Goal: Book appointment/travel/reservation

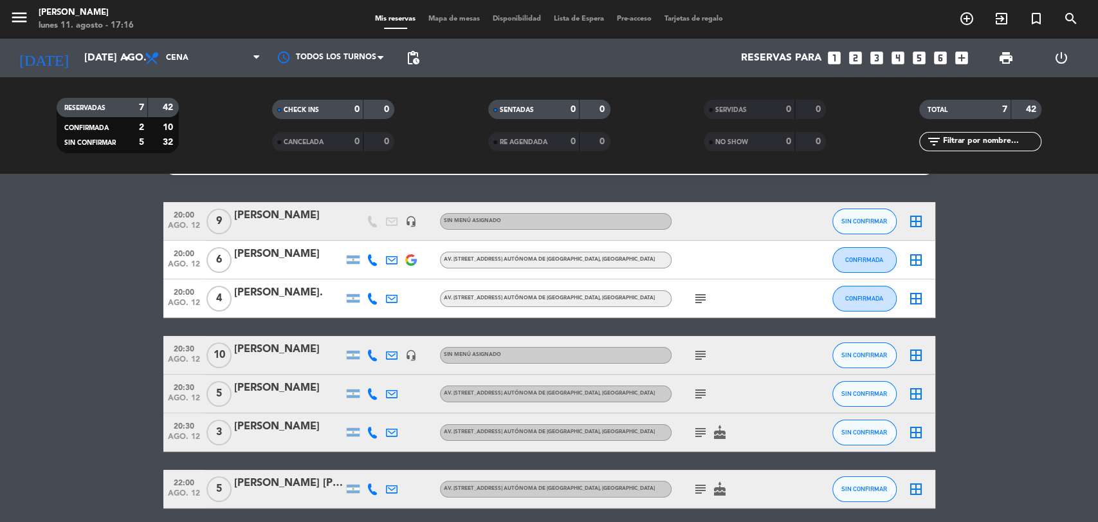
scroll to position [10, 0]
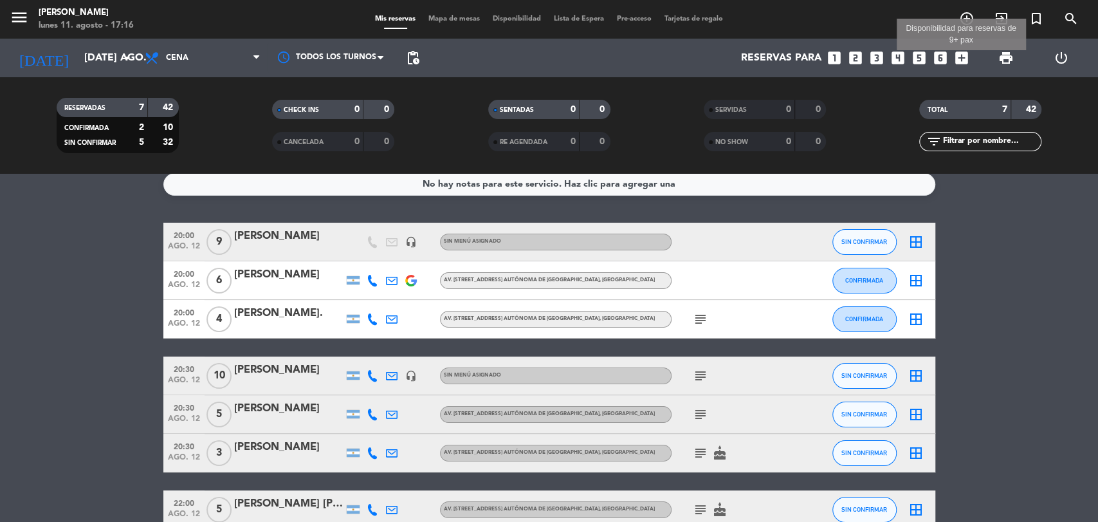
click at [957, 58] on icon "add_box" at bounding box center [961, 58] width 17 height 17
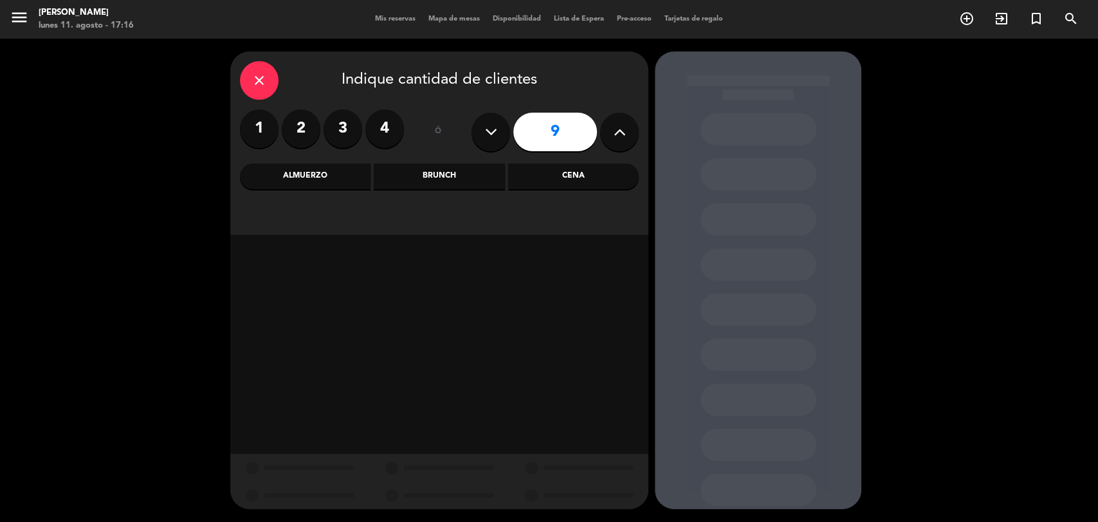
click at [490, 135] on icon at bounding box center [491, 131] width 12 height 19
type input "8"
click at [542, 179] on div "Cena" at bounding box center [573, 176] width 131 height 26
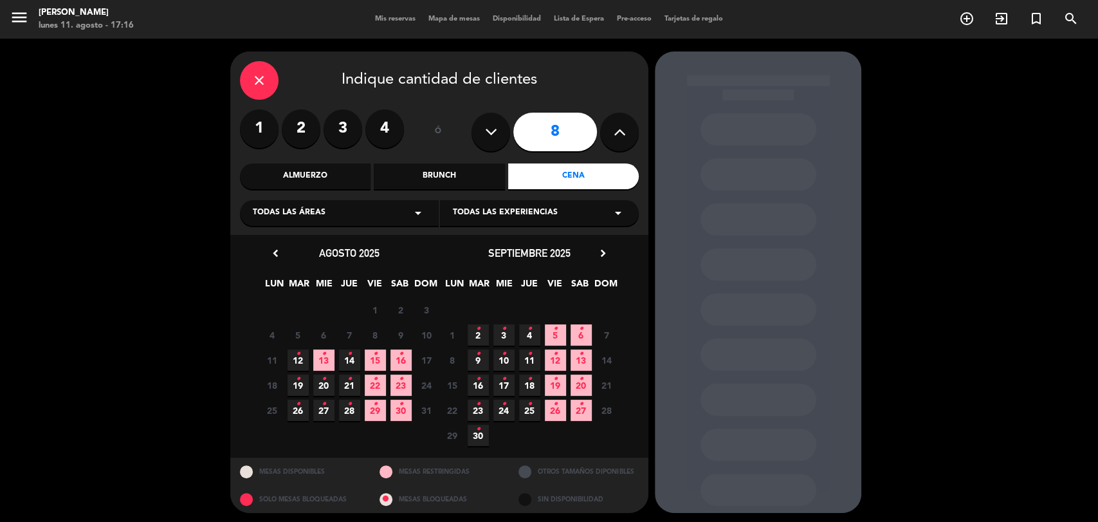
click at [299, 361] on icon "•" at bounding box center [298, 353] width 5 height 21
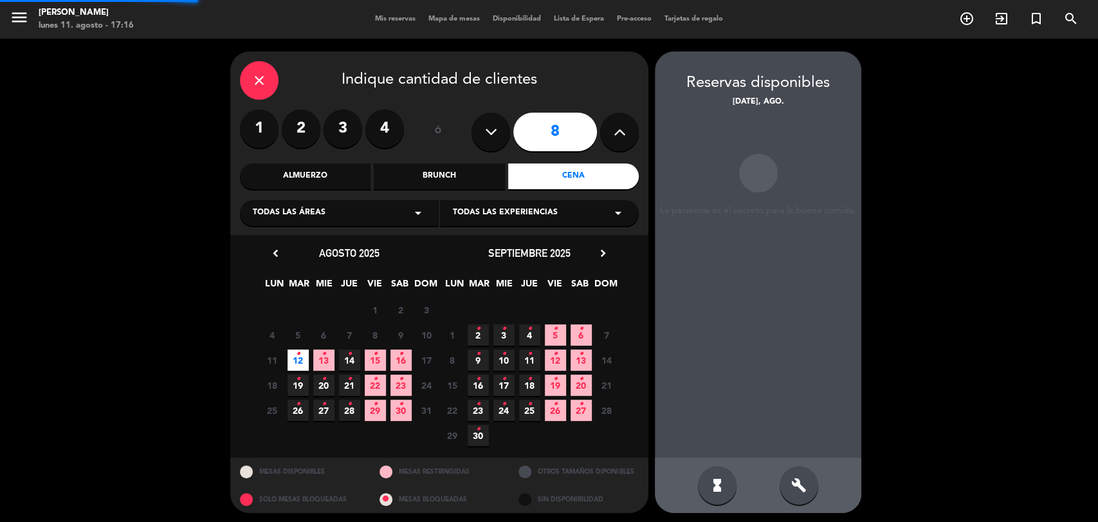
scroll to position [3, 0]
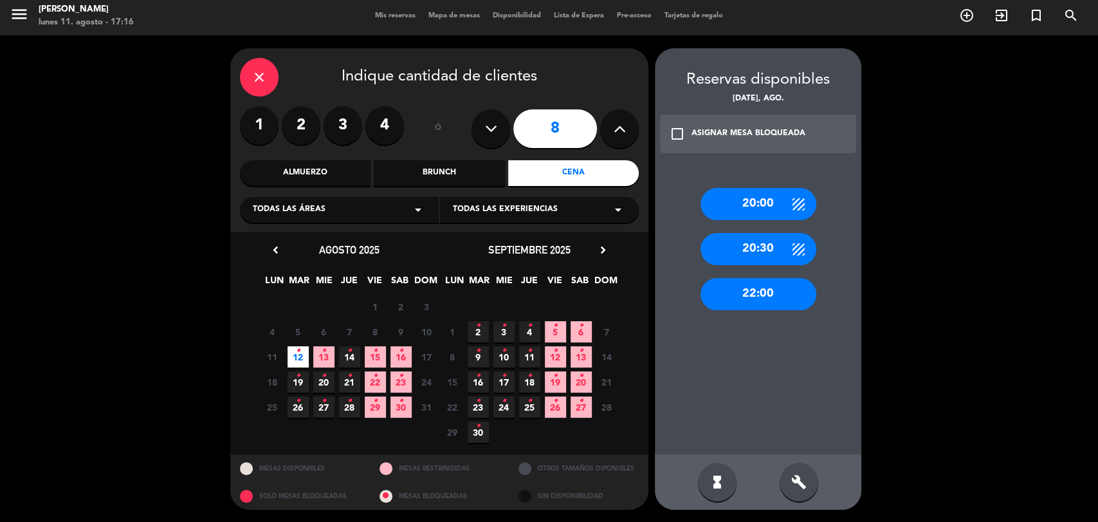
click at [744, 264] on div "20:00 20:30 22:00" at bounding box center [758, 308] width 206 height 293
click at [750, 260] on div "20:30" at bounding box center [758, 249] width 116 height 32
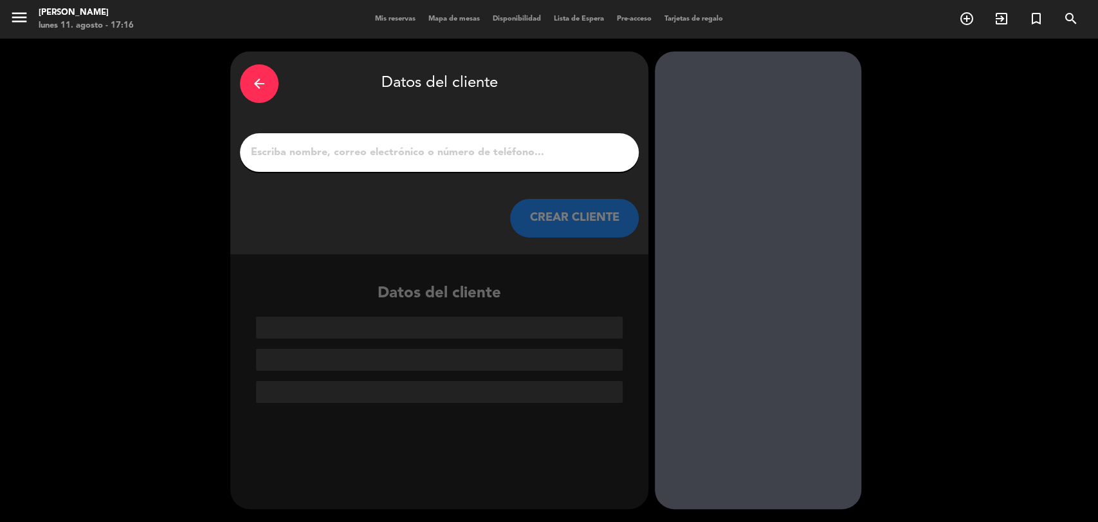
scroll to position [0, 0]
click at [460, 162] on div at bounding box center [439, 152] width 399 height 39
click at [471, 152] on input "1" at bounding box center [439, 152] width 379 height 18
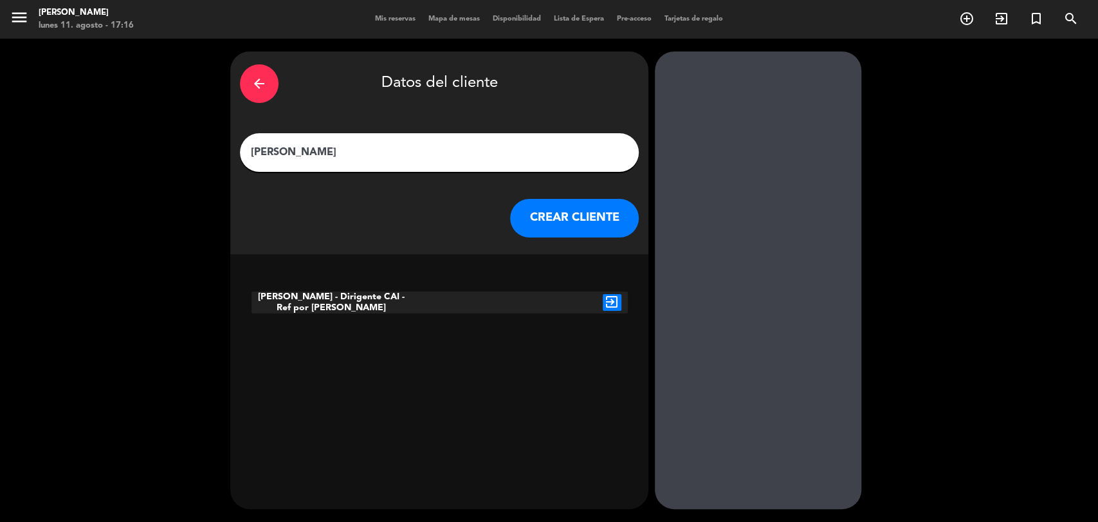
type input "[PERSON_NAME]"
click at [571, 220] on button "CREAR CLIENTE" at bounding box center [574, 218] width 129 height 39
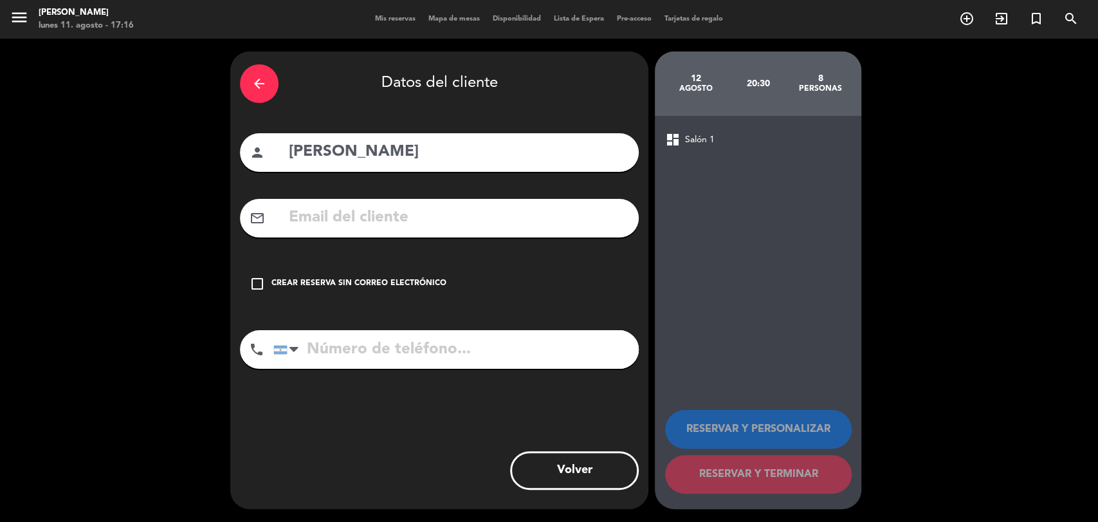
click at [258, 285] on icon "check_box_outline_blank" at bounding box center [257, 283] width 15 height 15
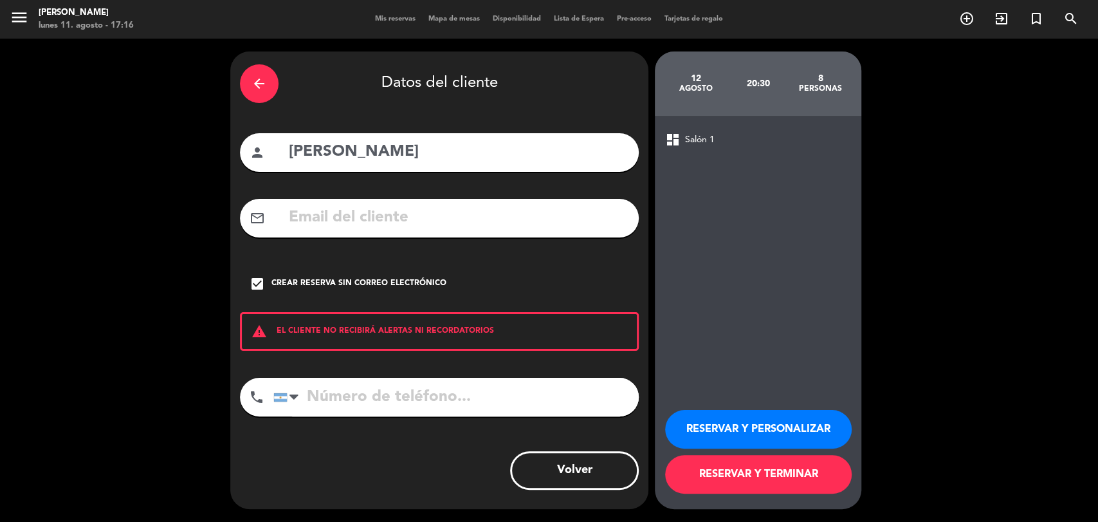
click at [762, 470] on button "RESERVAR Y TERMINAR" at bounding box center [758, 474] width 186 height 39
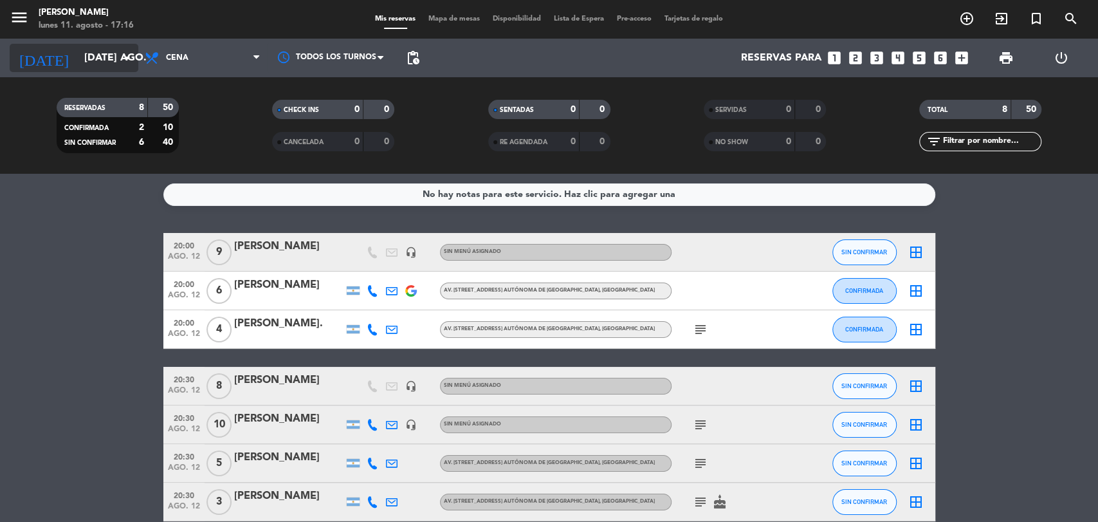
click at [101, 54] on input "[DATE] ago." at bounding box center [146, 58] width 136 height 25
